Goal: Information Seeking & Learning: Learn about a topic

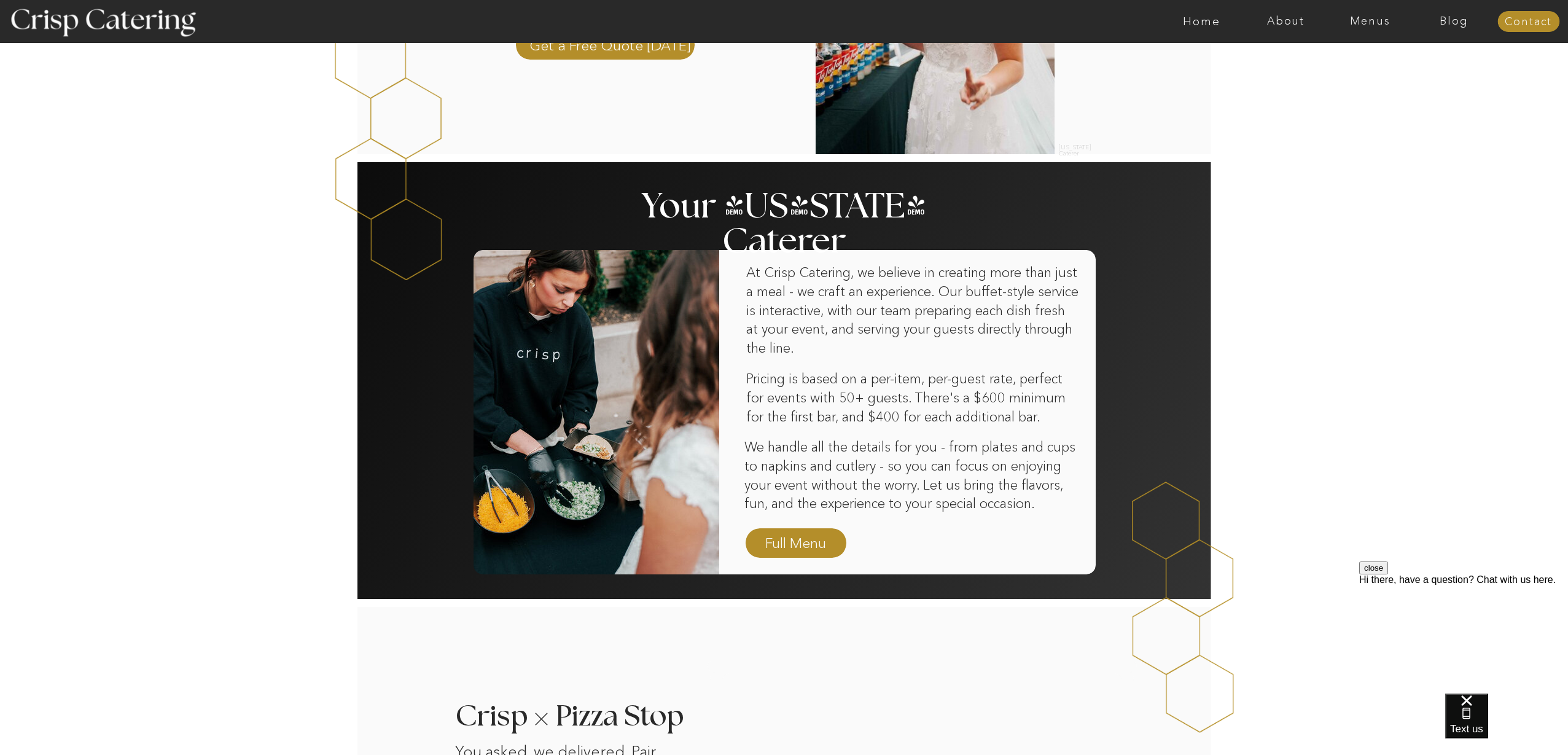
scroll to position [592, 0]
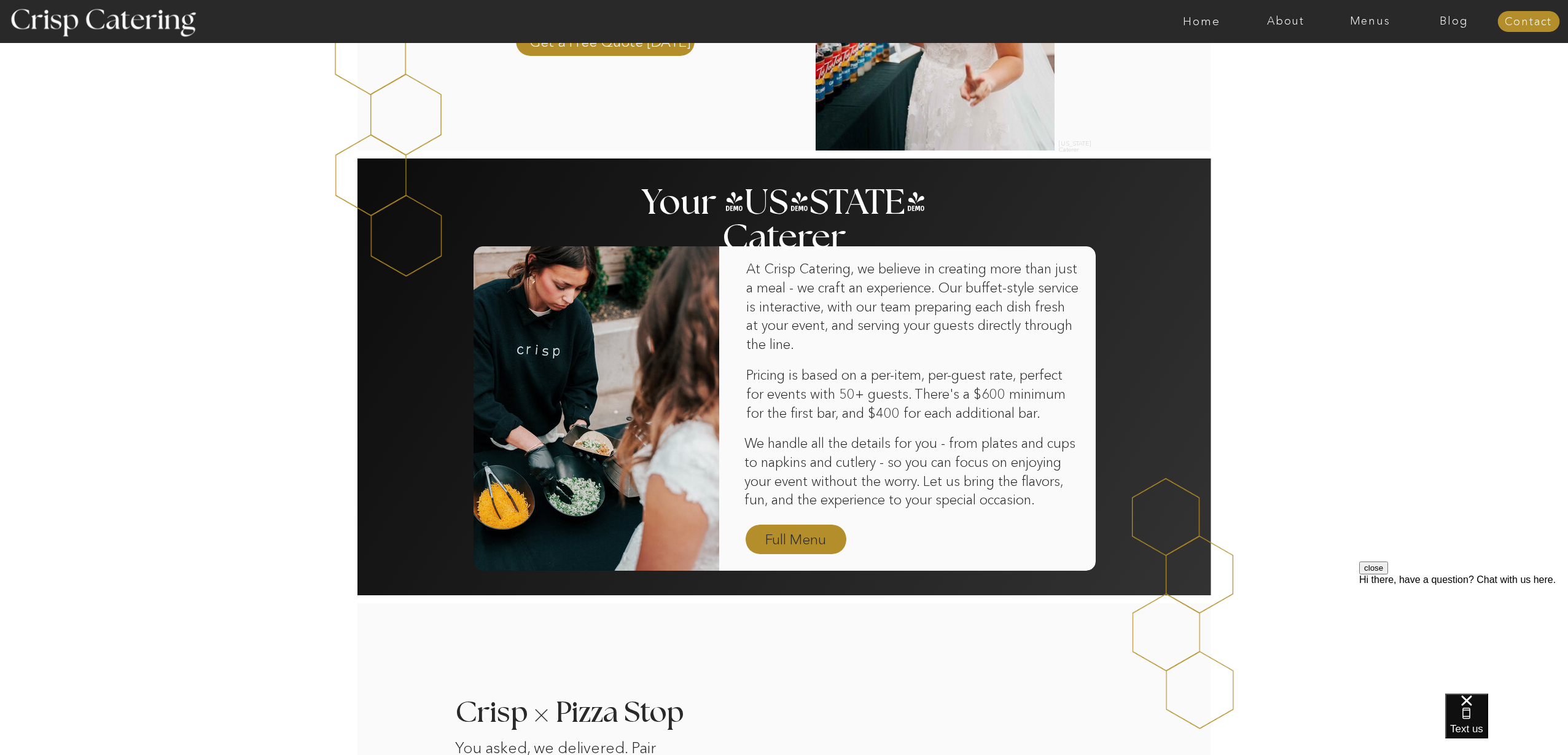
click at [810, 537] on nav "Full Menu" at bounding box center [795, 540] width 71 height 22
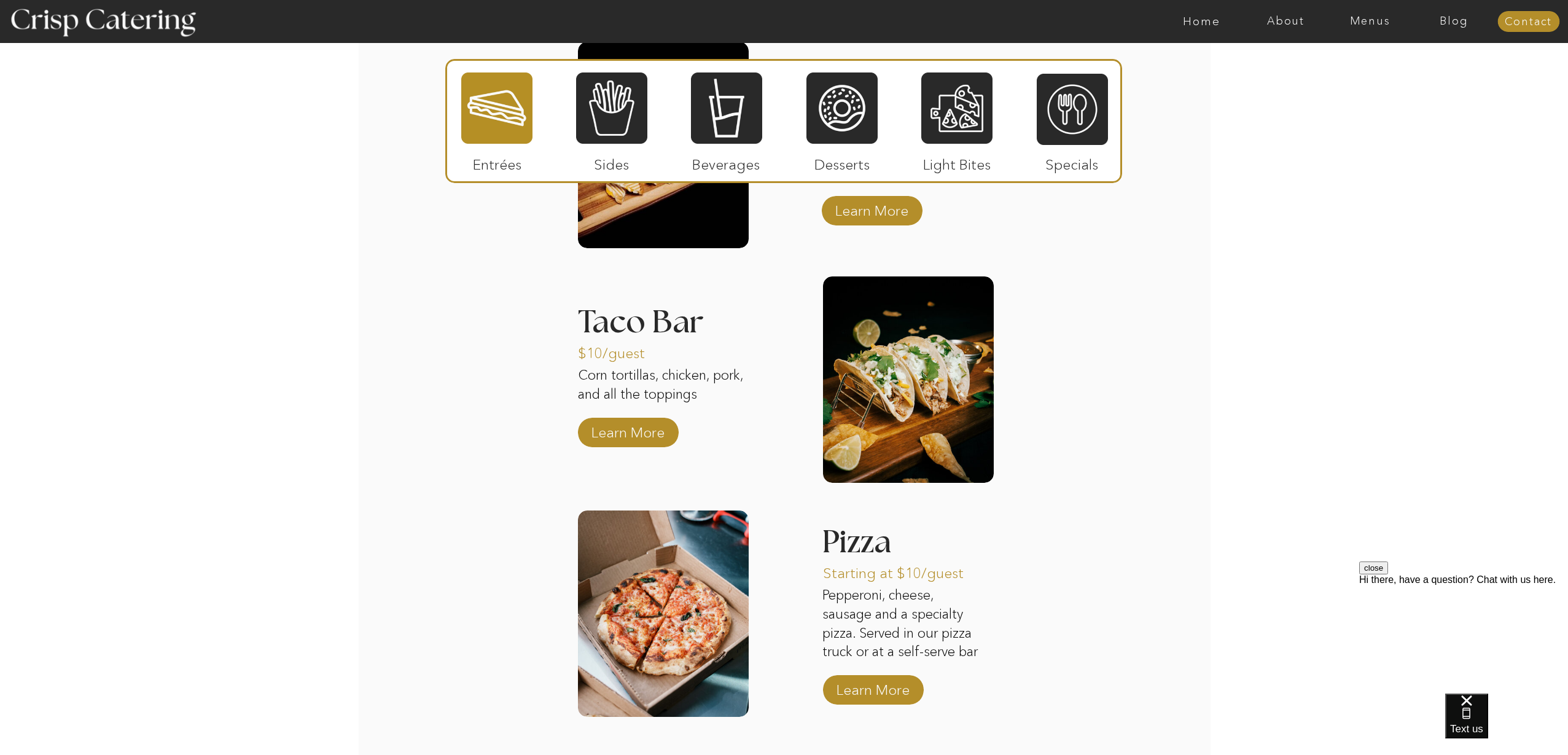
scroll to position [1345, 0]
click at [634, 433] on p "Learn More" at bounding box center [627, 428] width 82 height 36
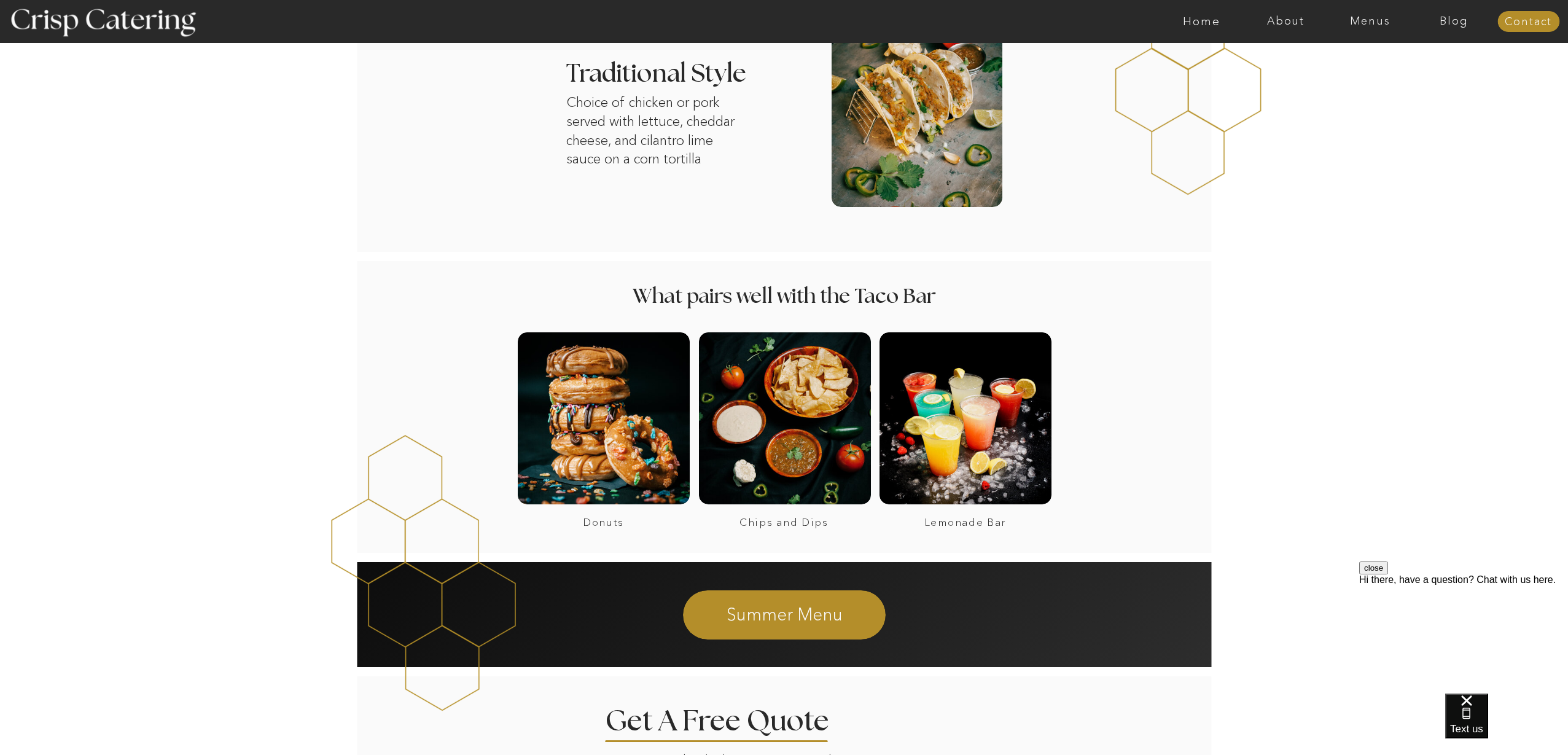
scroll to position [668, 0]
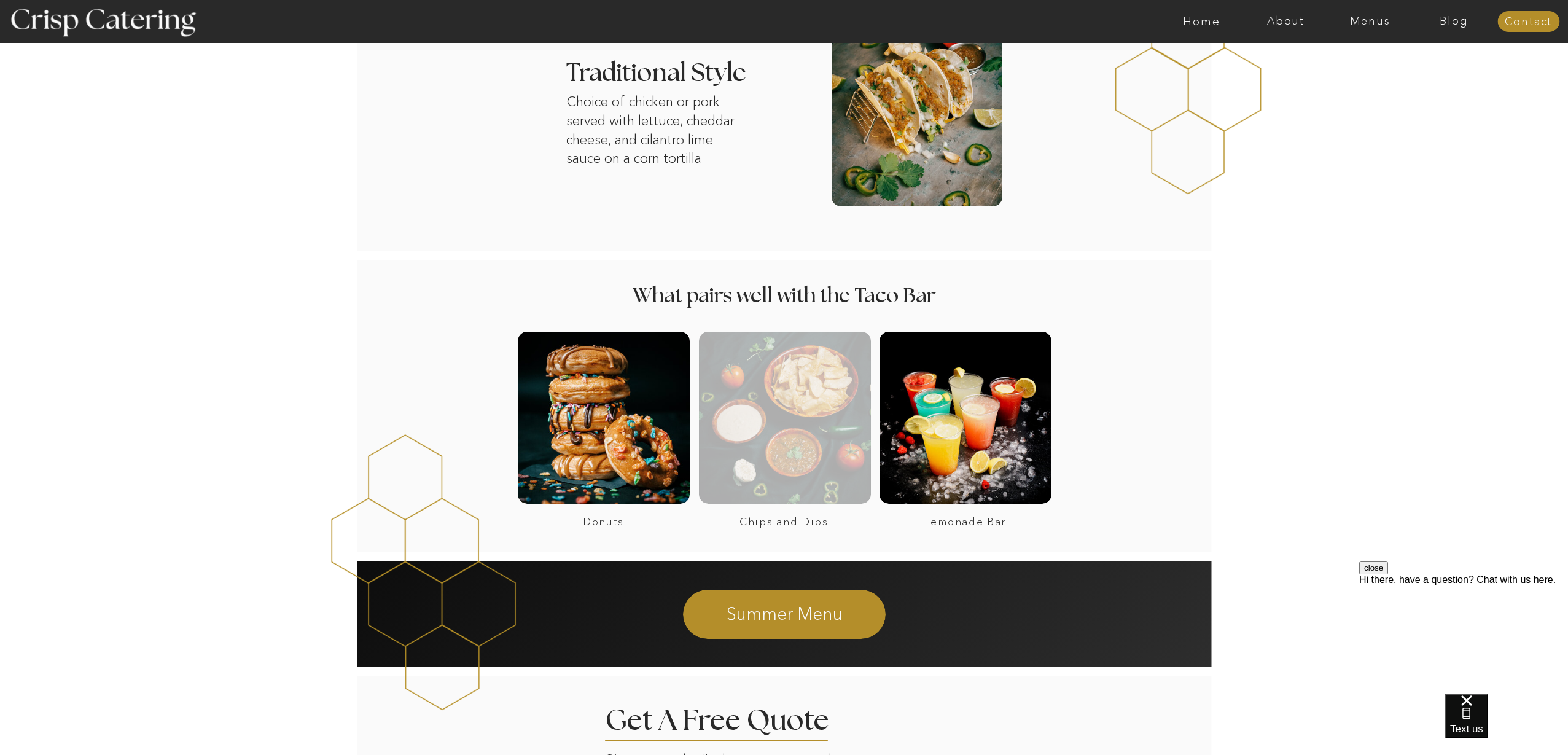
click at [796, 414] on div at bounding box center [784, 418] width 172 height 172
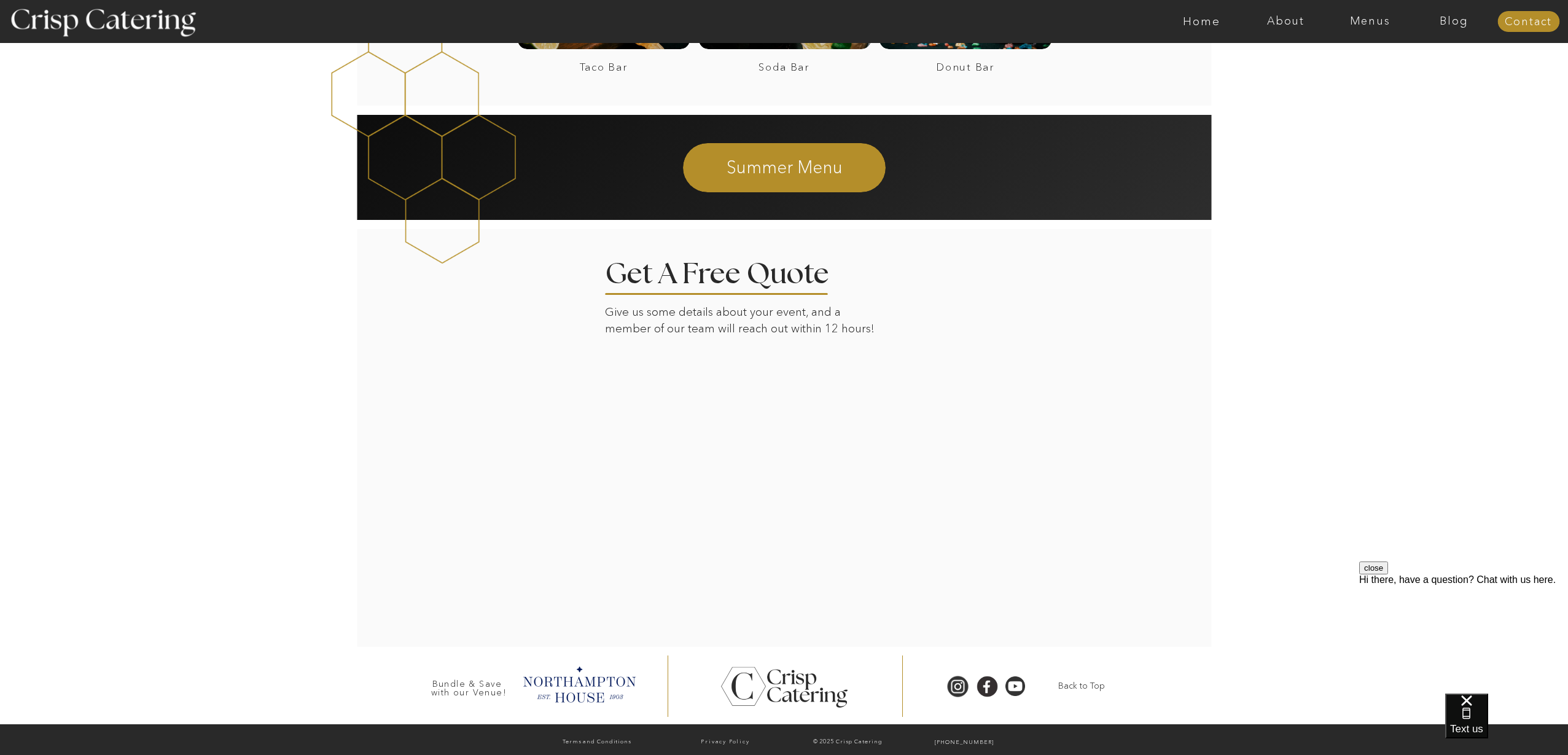
scroll to position [1165, 0]
